Goal: Transaction & Acquisition: Purchase product/service

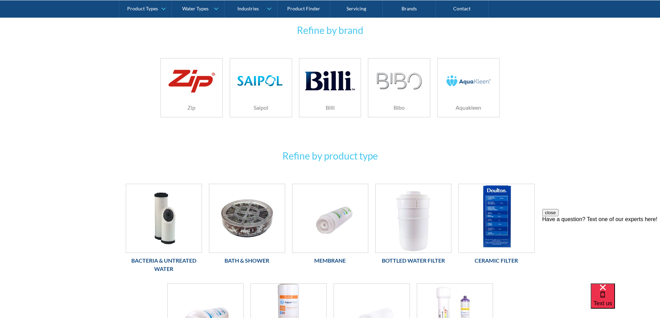
scroll to position [139, 0]
click at [327, 104] on h6 "Billi" at bounding box center [330, 107] width 62 height 8
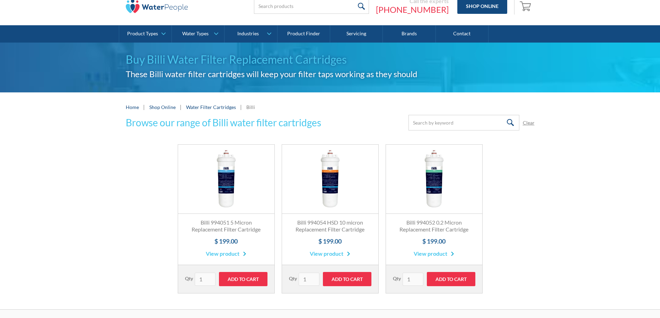
scroll to position [35, 0]
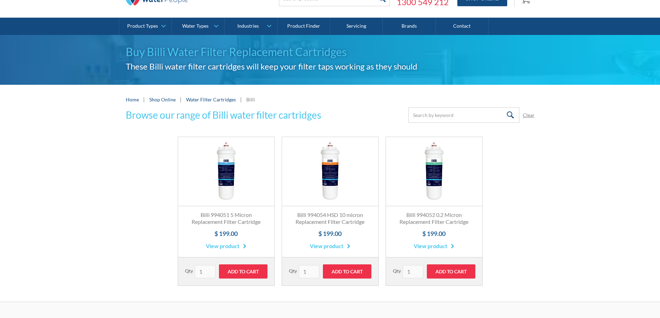
drag, startPoint x: 210, startPoint y: 233, endPoint x: 264, endPoint y: 237, distance: 53.5
click at [264, 237] on h4 "$ 199.00" at bounding box center [226, 233] width 82 height 9
click at [262, 241] on div "Billi 994051 5 Micron Replacement Filter Cartridge $ 199.00 View product" at bounding box center [226, 232] width 96 height 51
drag, startPoint x: 246, startPoint y: 231, endPoint x: 204, endPoint y: 232, distance: 41.6
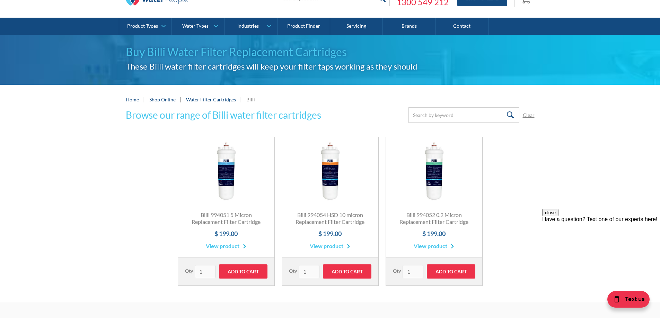
click at [204, 232] on h4 "$ 199.00" at bounding box center [226, 233] width 82 height 9
click at [559, 217] on button "close" at bounding box center [550, 212] width 16 height 7
click at [594, 176] on div "Browse our range of Billi water filter cartridges Submit Clear Thank you! Your …" at bounding box center [330, 204] width 660 height 195
click at [565, 122] on div "Browse our range of Billi water filter cartridges Submit Clear Thank you! Your …" at bounding box center [330, 204] width 660 height 195
